Goal: Information Seeking & Learning: Learn about a topic

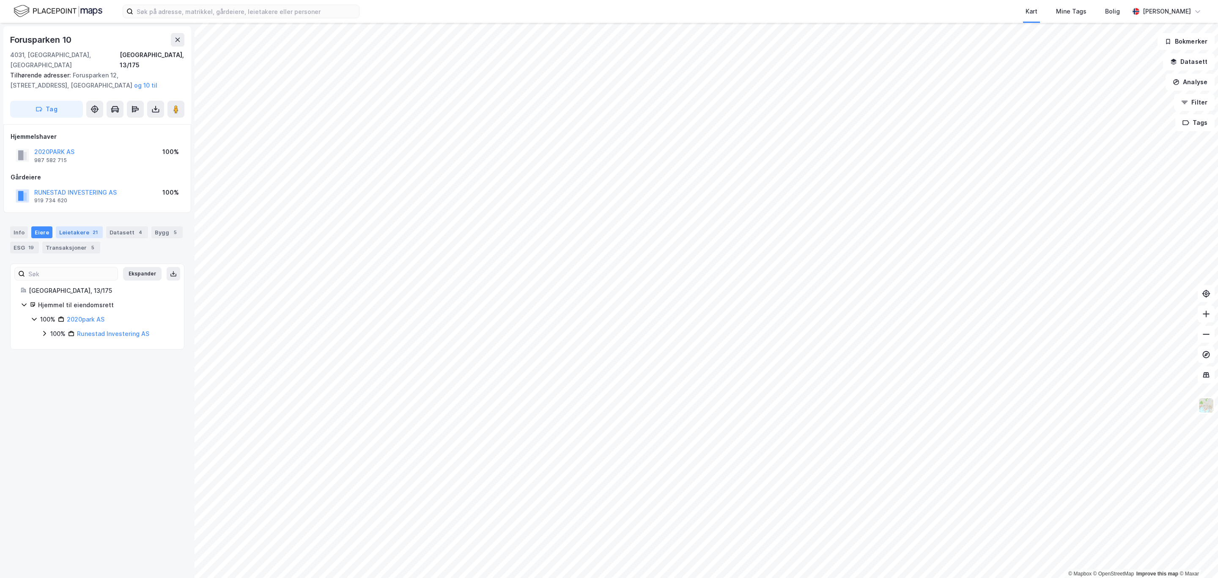
click at [70, 226] on div "Leietakere 21" at bounding box center [79, 232] width 47 height 12
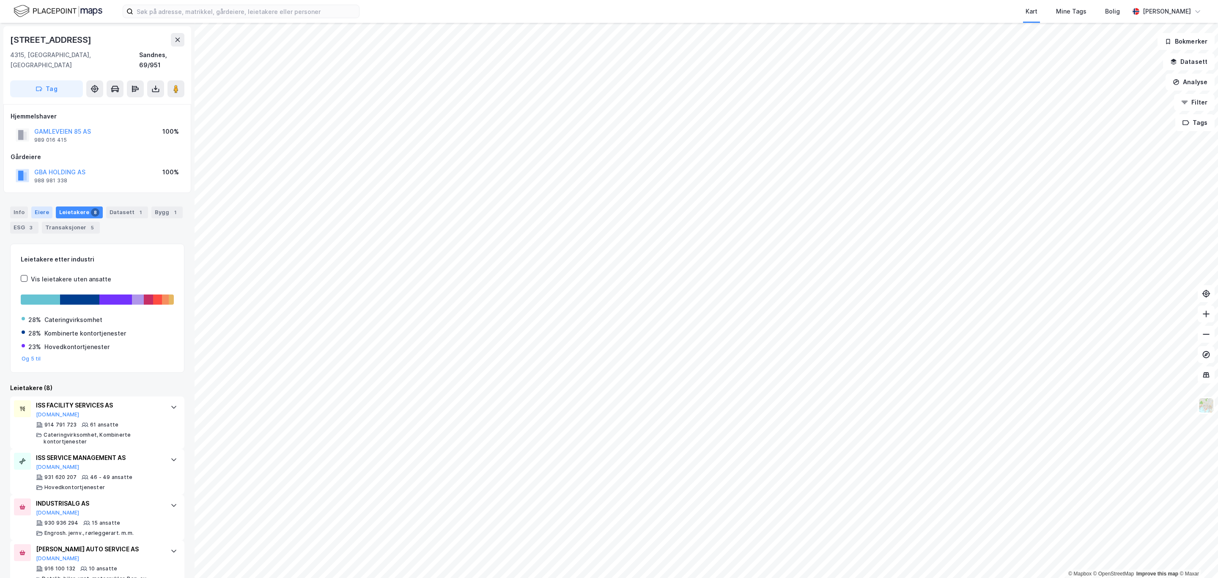
click at [37, 206] on div "Eiere" at bounding box center [41, 212] width 21 height 12
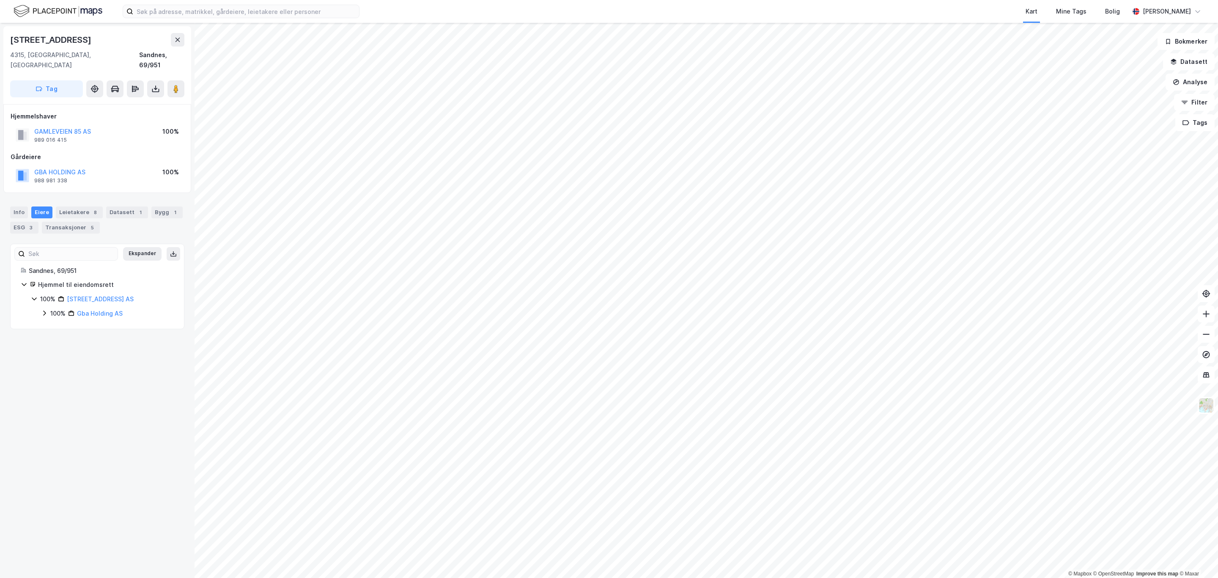
click at [32, 294] on div "100% Gamleveien 85 AS" at bounding box center [102, 299] width 143 height 10
click at [33, 295] on icon at bounding box center [34, 298] width 7 height 7
click at [46, 310] on icon at bounding box center [44, 313] width 7 height 7
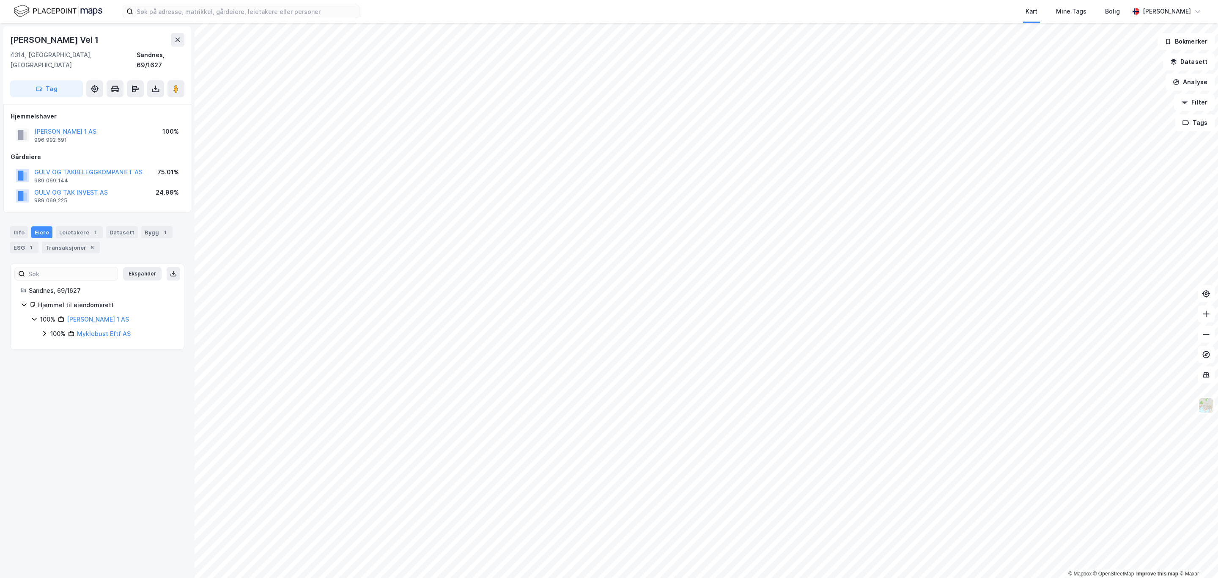
click at [349, 577] on html "Kart Mine Tags Bolig [PERSON_NAME] © Mapbox © OpenStreetMap Improve this map © …" at bounding box center [609, 289] width 1218 height 578
click at [761, 0] on html "Kart Mine Tags Bolig [PERSON_NAME] © Mapbox © OpenStreetMap Improve this map © …" at bounding box center [609, 289] width 1218 height 578
